Goal: Task Accomplishment & Management: Manage account settings

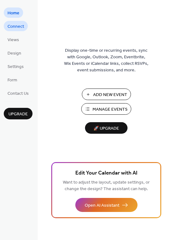
click at [15, 25] on span "Connect" at bounding box center [15, 26] width 17 height 7
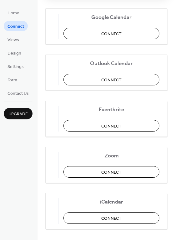
scroll to position [94, 0]
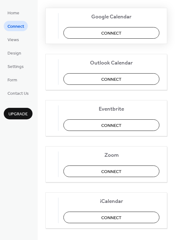
click at [131, 32] on button "Connect" at bounding box center [111, 33] width 96 height 12
click at [105, 30] on div "Google Calendar Connect" at bounding box center [106, 26] width 122 height 36
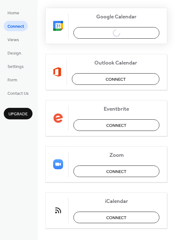
click at [109, 31] on div "Google Calendar Connect" at bounding box center [106, 26] width 122 height 36
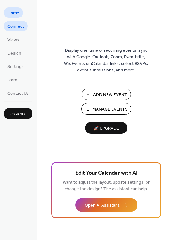
click at [16, 23] on span "Connect" at bounding box center [15, 26] width 17 height 7
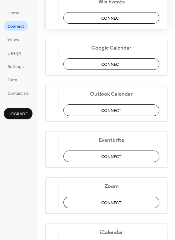
scroll to position [94, 0]
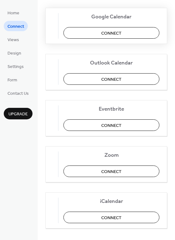
click at [118, 32] on span "Connect" at bounding box center [111, 33] width 20 height 7
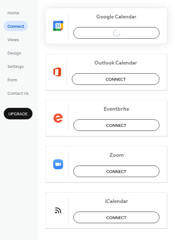
click at [111, 31] on div "Google Calendar Connect" at bounding box center [106, 26] width 122 height 36
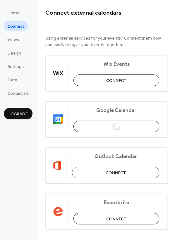
scroll to position [0, 0]
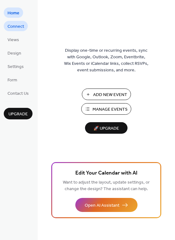
click at [18, 26] on span "Connect" at bounding box center [15, 26] width 17 height 7
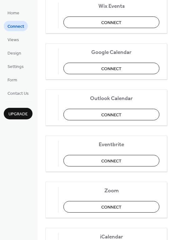
scroll to position [62, 0]
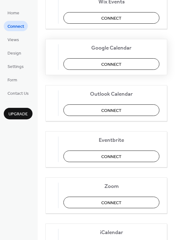
click at [103, 66] on button "Connect" at bounding box center [111, 64] width 96 height 12
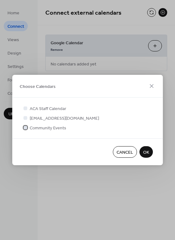
click at [25, 126] on div at bounding box center [25, 128] width 4 height 4
click at [148, 151] on span "OK" at bounding box center [146, 153] width 6 height 7
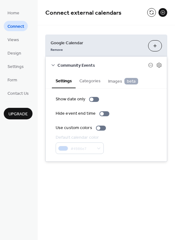
click at [93, 80] on button "Categories" at bounding box center [90, 80] width 29 height 14
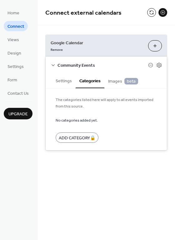
click at [113, 79] on span "Images beta" at bounding box center [123, 81] width 30 height 7
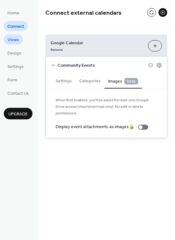
click at [13, 38] on span "Views" at bounding box center [13, 40] width 12 height 7
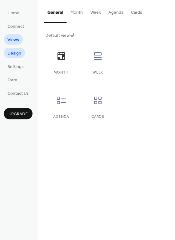
click at [19, 54] on span "Design" at bounding box center [14, 53] width 14 height 7
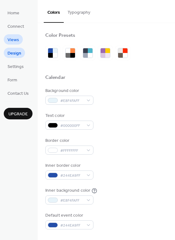
click at [17, 38] on span "Views" at bounding box center [13, 40] width 12 height 7
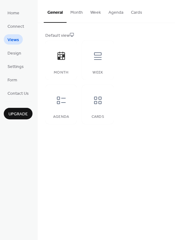
click at [75, 11] on button "Month" at bounding box center [77, 11] width 20 height 22
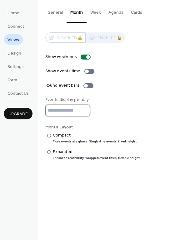
click at [84, 108] on input "*" at bounding box center [67, 111] width 45 height 12
click at [84, 112] on input "*" at bounding box center [67, 111] width 45 height 12
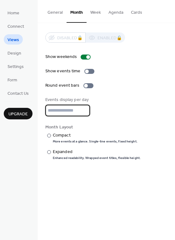
type input "*"
click at [83, 108] on input "*" at bounding box center [67, 111] width 45 height 12
click at [95, 12] on button "Week" at bounding box center [96, 11] width 18 height 22
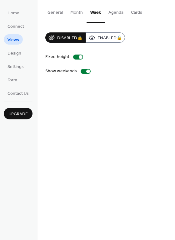
click at [76, 11] on button "Month" at bounding box center [77, 11] width 20 height 22
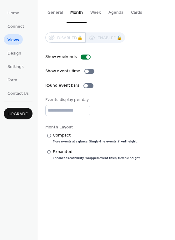
click at [56, 11] on button "General" at bounding box center [55, 11] width 23 height 22
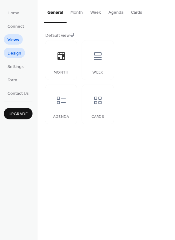
click at [11, 52] on span "Design" at bounding box center [14, 53] width 14 height 7
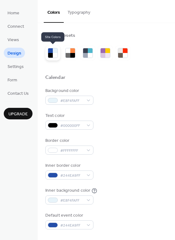
click at [53, 53] on div at bounding box center [55, 55] width 5 height 5
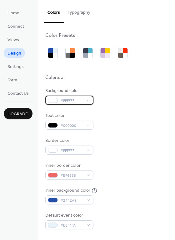
click at [87, 100] on div "#FFFFFF" at bounding box center [69, 100] width 48 height 9
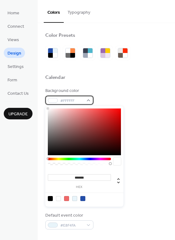
click at [87, 100] on div "#FFFFFF" at bounding box center [69, 100] width 48 height 9
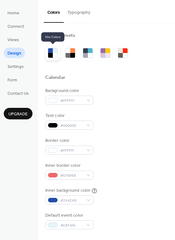
click at [57, 54] on div at bounding box center [55, 55] width 5 height 5
click at [53, 54] on div at bounding box center [55, 55] width 5 height 5
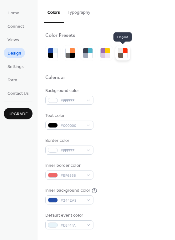
click at [123, 54] on div at bounding box center [125, 55] width 5 height 5
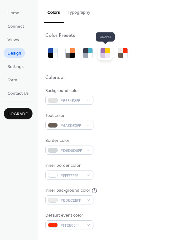
click at [105, 52] on div at bounding box center [103, 50] width 5 height 5
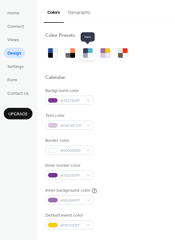
click at [93, 53] on div at bounding box center [87, 53] width 15 height 15
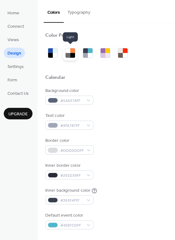
click at [76, 53] on div at bounding box center [70, 53] width 15 height 15
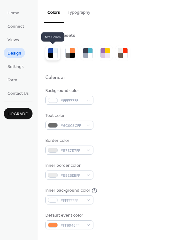
click at [46, 54] on div at bounding box center [52, 53] width 15 height 15
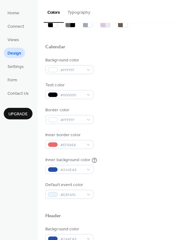
scroll to position [31, 0]
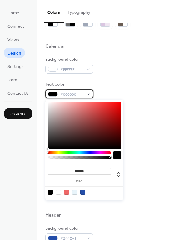
click at [88, 94] on div "#000000" at bounding box center [69, 94] width 48 height 9
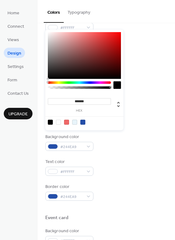
scroll to position [125, 0]
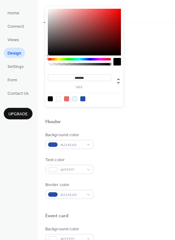
click at [57, 97] on div at bounding box center [58, 99] width 5 height 5
type input "*******"
click at [139, 95] on div "Default event color #E8F4FA" at bounding box center [106, 96] width 122 height 17
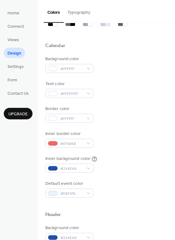
scroll to position [31, 0]
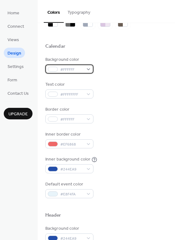
click at [88, 67] on div "#FFFFFF" at bounding box center [69, 69] width 48 height 9
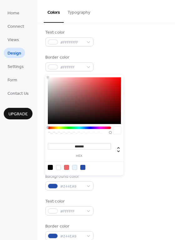
scroll to position [94, 0]
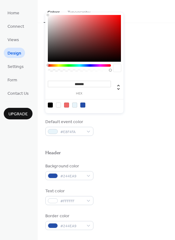
click at [74, 105] on div at bounding box center [74, 105] width 5 height 5
type input "*******"
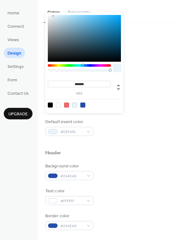
click at [75, 105] on div at bounding box center [74, 105] width 5 height 5
click at [146, 101] on div "Inner background color #244EA9" at bounding box center [106, 102] width 122 height 17
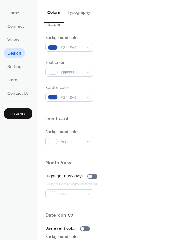
scroll to position [205, 0]
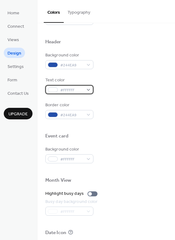
click at [87, 87] on div "#FFFFFF" at bounding box center [69, 89] width 48 height 9
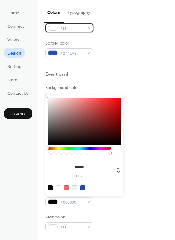
scroll to position [267, 0]
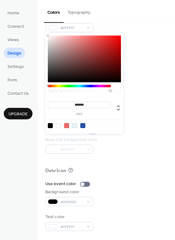
click at [48, 126] on div at bounding box center [50, 125] width 5 height 5
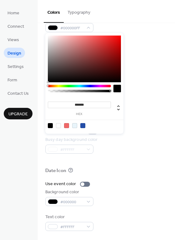
click at [59, 124] on div at bounding box center [58, 125] width 5 height 5
type input "*******"
click at [141, 115] on div at bounding box center [106, 109] width 122 height 14
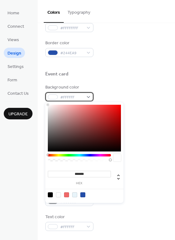
click at [89, 95] on div "#FFFFFF" at bounding box center [69, 96] width 48 height 9
click at [74, 194] on div at bounding box center [74, 195] width 5 height 5
type input "*******"
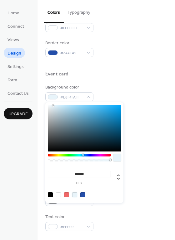
click at [152, 190] on div "Background color #000000" at bounding box center [106, 197] width 122 height 17
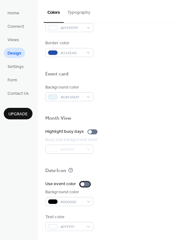
click at [81, 185] on div at bounding box center [83, 185] width 4 height 4
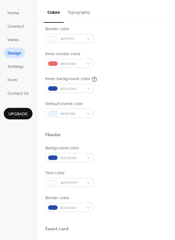
scroll to position [111, 0]
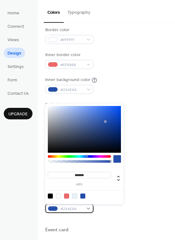
click at [89, 205] on div "#244EA9" at bounding box center [69, 208] width 48 height 9
click at [49, 196] on div at bounding box center [50, 196] width 5 height 5
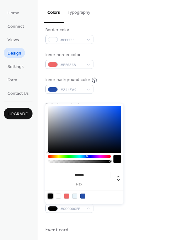
click at [59, 197] on div at bounding box center [58, 196] width 5 height 5
type input "*******"
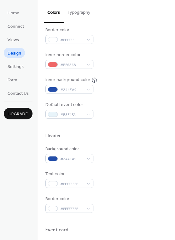
click at [127, 208] on div "Border color #FFFFFFFF" at bounding box center [106, 204] width 122 height 17
click at [86, 182] on div "#FFFFFFFF" at bounding box center [69, 183] width 48 height 9
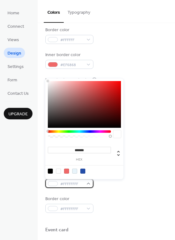
click at [86, 182] on div "#FFFFFFFF" at bounding box center [69, 183] width 48 height 9
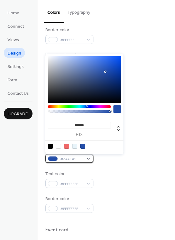
click at [87, 156] on div "#244EA9" at bounding box center [69, 158] width 48 height 9
click at [74, 146] on div at bounding box center [74, 146] width 5 height 5
type input "*******"
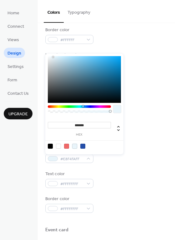
click at [106, 172] on div "Text color #FFFFFFFF" at bounding box center [106, 179] width 122 height 17
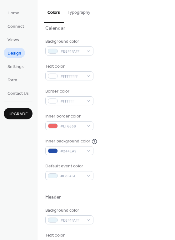
scroll to position [48, 0]
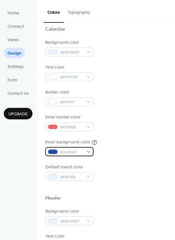
click at [84, 151] on div "#244EA9" at bounding box center [69, 151] width 48 height 9
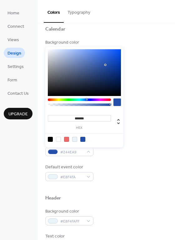
click at [73, 138] on div at bounding box center [74, 139] width 5 height 5
type input "*******"
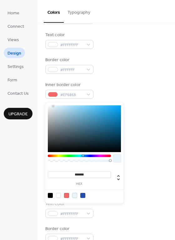
scroll to position [111, 0]
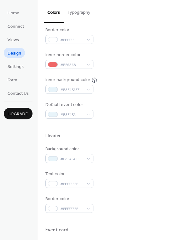
click at [145, 210] on div "Border color #FFFFFFFF" at bounding box center [106, 204] width 122 height 17
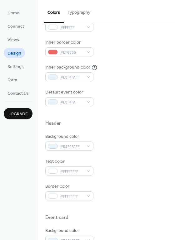
scroll to position [142, 0]
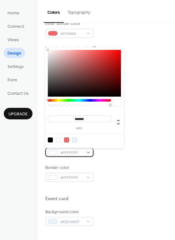
click at [88, 153] on div "#FFFFFFFF" at bounding box center [69, 152] width 48 height 9
click at [49, 140] on div at bounding box center [50, 140] width 5 height 5
type input "*******"
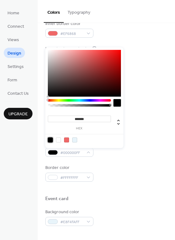
click at [112, 171] on div "Border color #FFFFFFFF" at bounding box center [106, 173] width 122 height 17
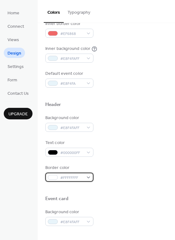
click at [88, 176] on div "#FFFFFFFF" at bounding box center [69, 177] width 48 height 9
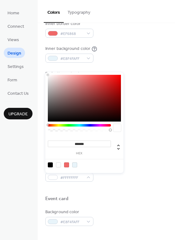
click at [51, 163] on div at bounding box center [50, 165] width 5 height 5
type input "*******"
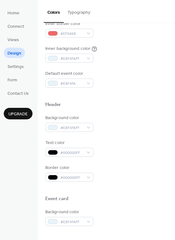
click at [126, 185] on div at bounding box center [106, 189] width 122 height 14
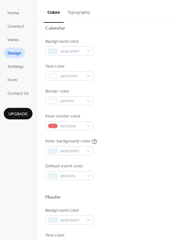
scroll to position [48, 0]
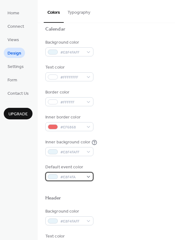
click at [85, 175] on div "#E8F4FA" at bounding box center [69, 176] width 48 height 9
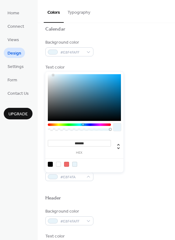
click at [49, 163] on div at bounding box center [50, 164] width 5 height 5
type input "*******"
click at [102, 180] on div "Default event color #000000FF" at bounding box center [106, 172] width 122 height 17
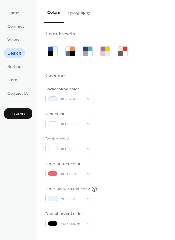
scroll to position [0, 0]
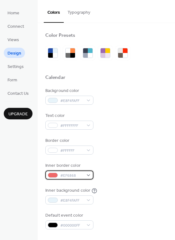
click at [82, 173] on span "#EF6868" at bounding box center [71, 176] width 23 height 7
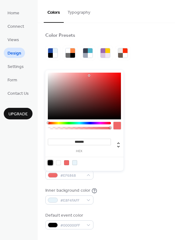
click at [48, 162] on div at bounding box center [50, 163] width 5 height 5
type input "*******"
click at [138, 190] on div "Inner background color #E8F4FAFF" at bounding box center [106, 196] width 122 height 17
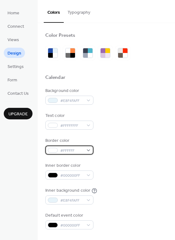
click at [89, 148] on div "#FFFFFF" at bounding box center [69, 150] width 48 height 9
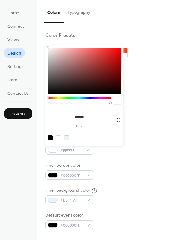
click at [50, 137] on div at bounding box center [50, 138] width 5 height 5
type input "*******"
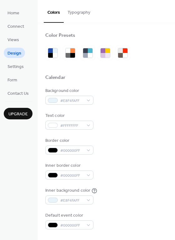
click at [135, 155] on div "Background color #E8F4FAFF Text color #FFFFFFFF Border color #000000FF Inner bo…" at bounding box center [106, 159] width 122 height 142
click at [83, 123] on div "#FFFFFFFF" at bounding box center [69, 125] width 48 height 9
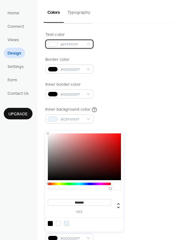
scroll to position [94, 0]
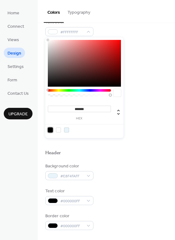
click at [49, 130] on div at bounding box center [50, 130] width 5 height 5
type input "*******"
click at [144, 123] on div "Default event color #000000FF" at bounding box center [106, 127] width 122 height 17
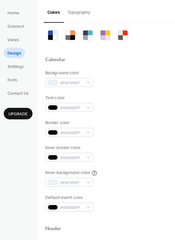
scroll to position [0, 0]
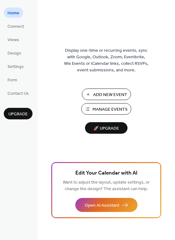
click at [106, 108] on span "Manage Events" at bounding box center [109, 110] width 35 height 7
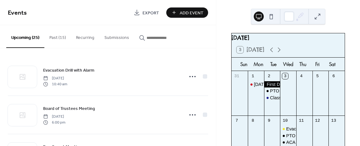
click at [25, 35] on button "Upcoming (25)" at bounding box center [25, 36] width 38 height 23
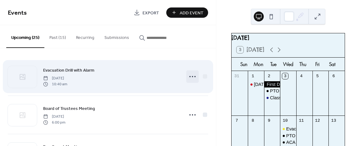
click at [192, 76] on circle at bounding box center [192, 76] width 1 height 1
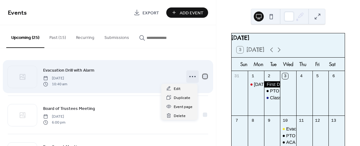
click at [203, 77] on div at bounding box center [205, 76] width 4 height 4
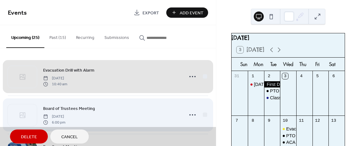
click at [201, 114] on div "Board of Trustees Meeting [DATE] 6:00 pm" at bounding box center [108, 115] width 200 height 38
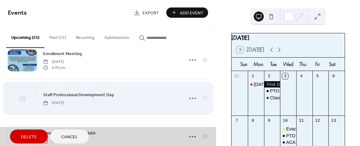
scroll to position [94, 0]
click at [203, 97] on div "Staff Professional Development Day [DATE]" at bounding box center [108, 98] width 200 height 38
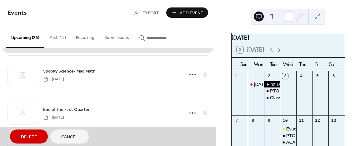
scroll to position [156, 0]
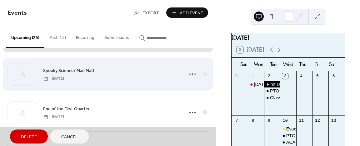
click at [203, 74] on div "Spooky Science/ Mad Math [DATE]" at bounding box center [108, 74] width 200 height 38
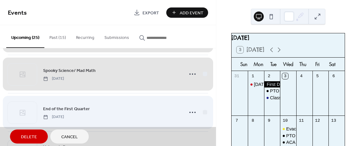
click at [202, 112] on div "End of the First Quarter [DATE]" at bounding box center [108, 112] width 200 height 38
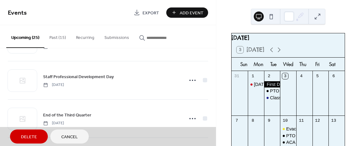
scroll to position [625, 0]
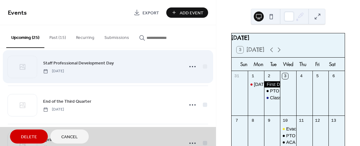
click at [204, 64] on div "Staff Professional Development Day [DATE]" at bounding box center [108, 66] width 200 height 38
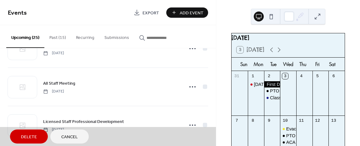
scroll to position [875, 0]
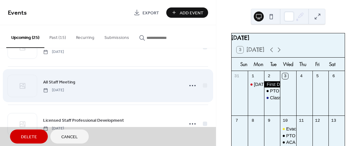
click at [204, 81] on div "All Staff Meeting [DATE]" at bounding box center [108, 86] width 200 height 38
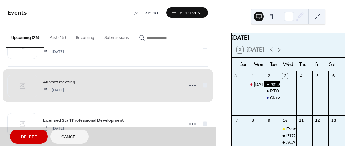
scroll to position [878, 0]
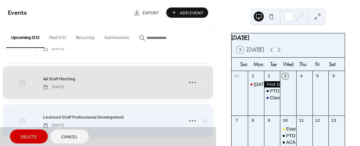
click at [203, 116] on div "Licensed Staff Professional Development [DATE]" at bounding box center [108, 121] width 200 height 38
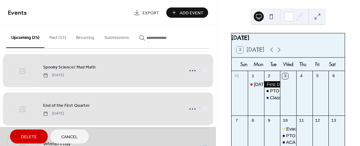
scroll to position [159, 0]
click at [202, 109] on div "End of the First Quarter [DATE]" at bounding box center [108, 109] width 200 height 38
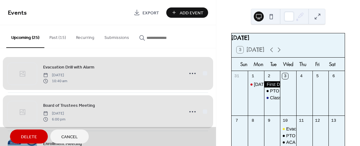
scroll to position [0, 0]
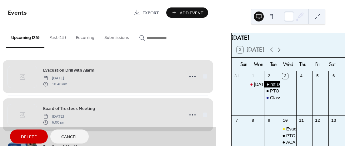
click at [37, 137] on button "Delete" at bounding box center [29, 137] width 38 height 14
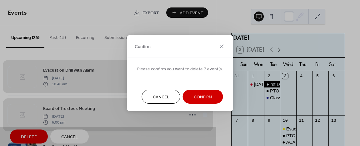
click at [201, 99] on span "Confirm" at bounding box center [203, 97] width 18 height 7
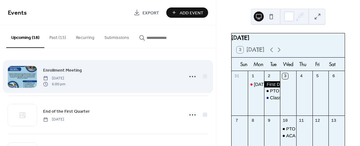
click at [22, 76] on div at bounding box center [22, 77] width 29 height 22
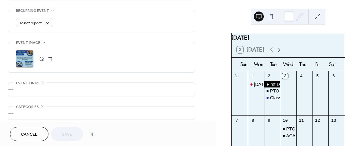
scroll to position [281, 0]
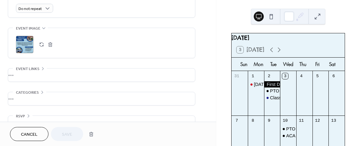
click at [23, 42] on div ";" at bounding box center [24, 44] width 17 height 17
click at [37, 133] on span "Cancel" at bounding box center [29, 135] width 17 height 7
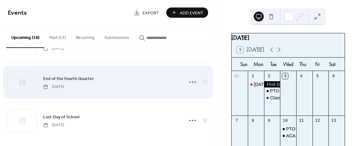
scroll to position [610, 0]
